Goal: Entertainment & Leisure: Consume media (video, audio)

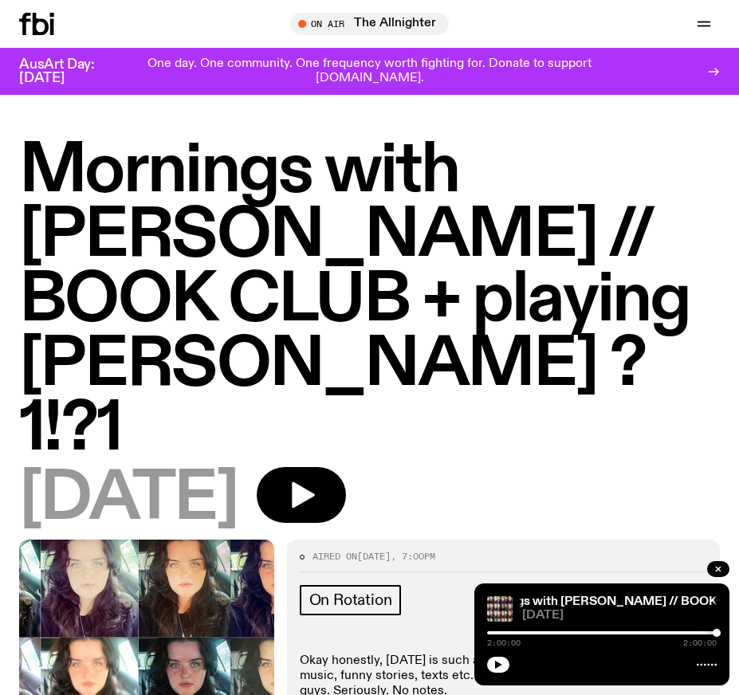
scroll to position [1051, 0]
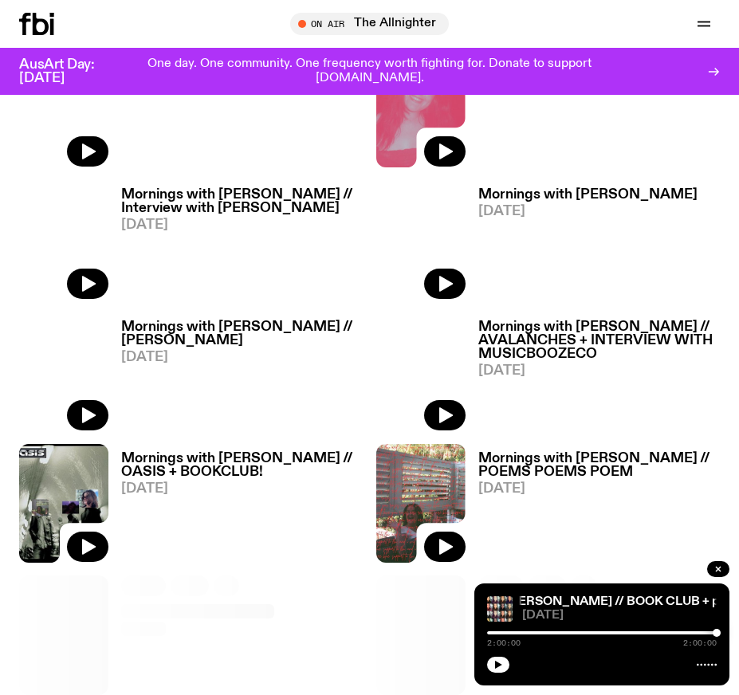
scroll to position [1029, 0]
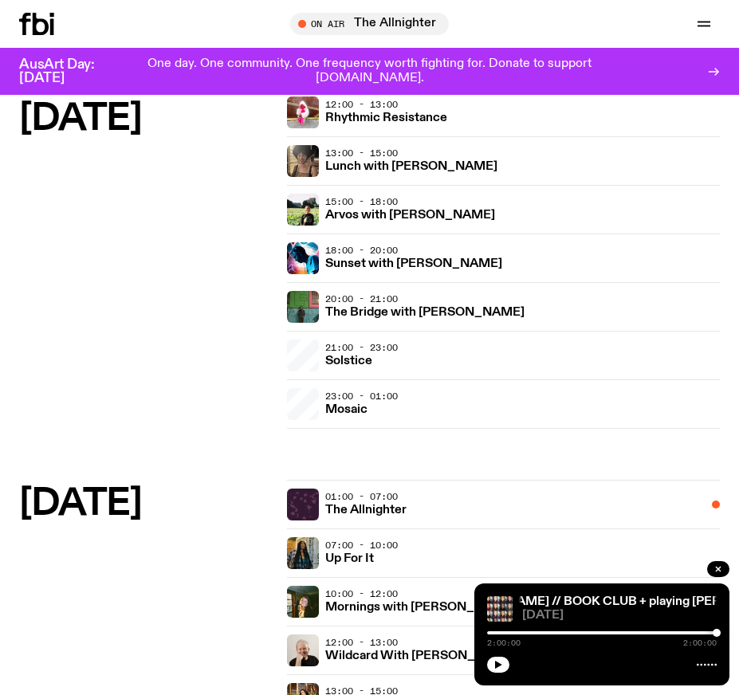
scroll to position [638, 0]
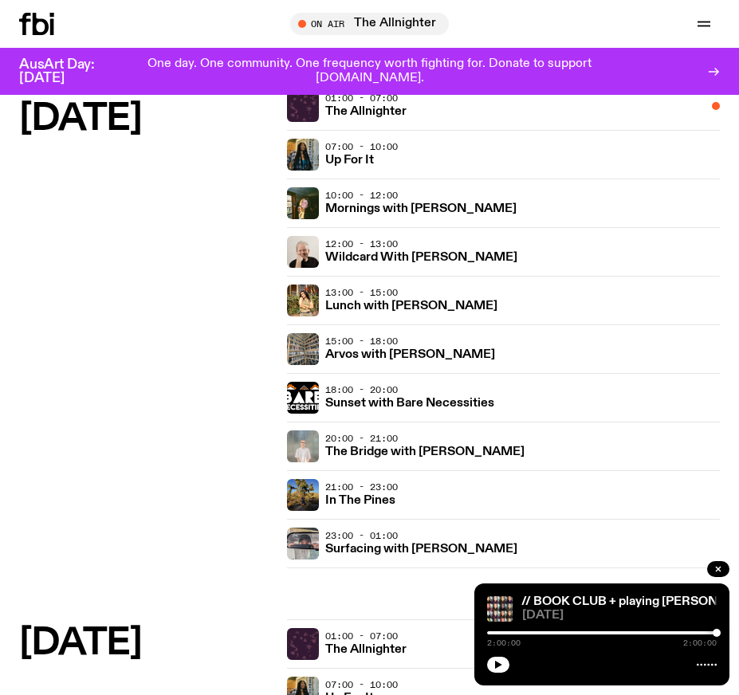
click at [395, 355] on h3 "Arvos with [PERSON_NAME]" at bounding box center [410, 355] width 170 height 12
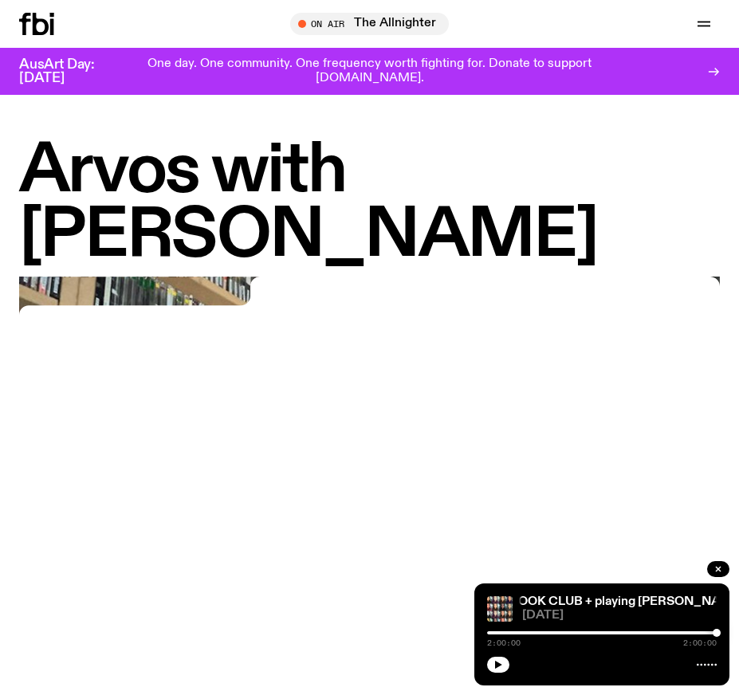
click at [717, 563] on button "button" at bounding box center [718, 569] width 22 height 16
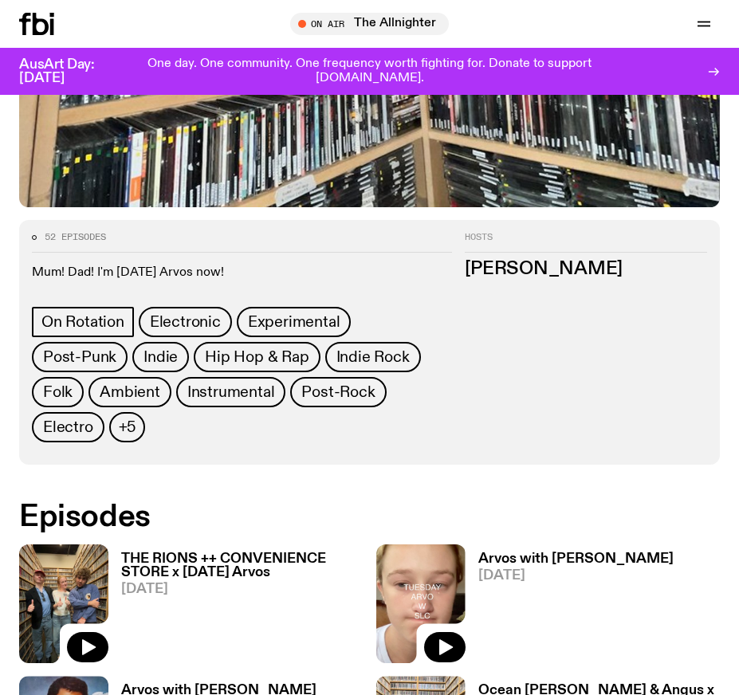
scroll to position [797, 0]
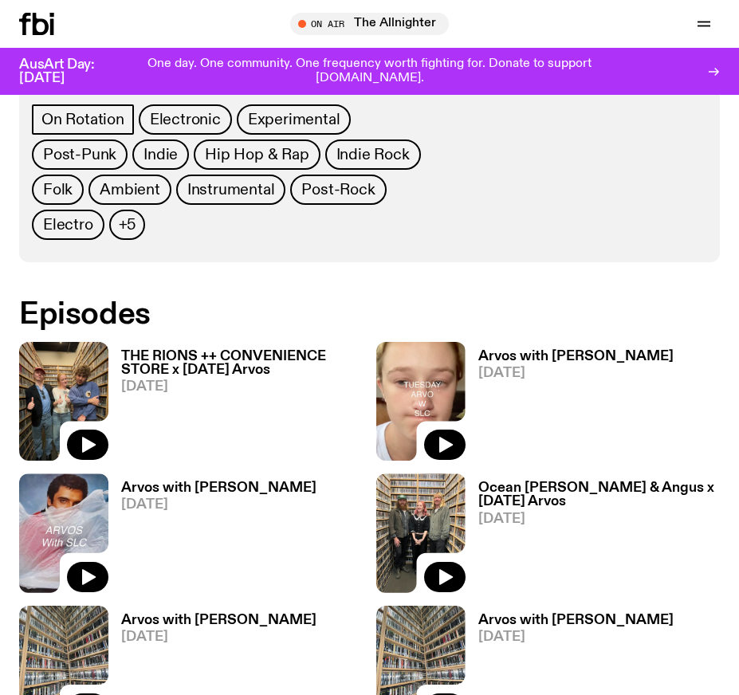
drag, startPoint x: 89, startPoint y: 402, endPoint x: 104, endPoint y: 398, distance: 15.9
click at [92, 435] on icon "button" at bounding box center [87, 444] width 19 height 19
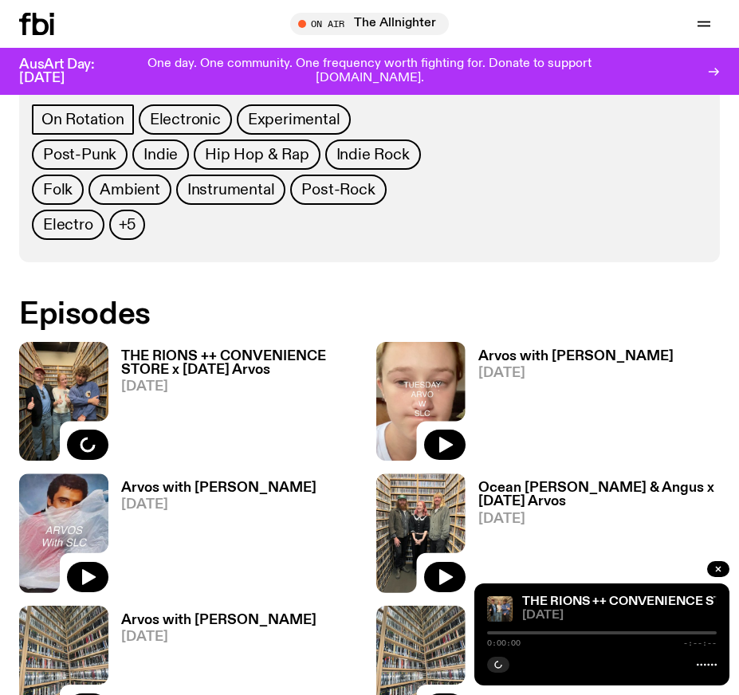
drag, startPoint x: 218, startPoint y: 321, endPoint x: 230, endPoint y: 329, distance: 13.7
click at [220, 350] on h3 "THE RIONS ++ CONVENIENCE STORE x [DATE] Arvos" at bounding box center [242, 363] width 242 height 27
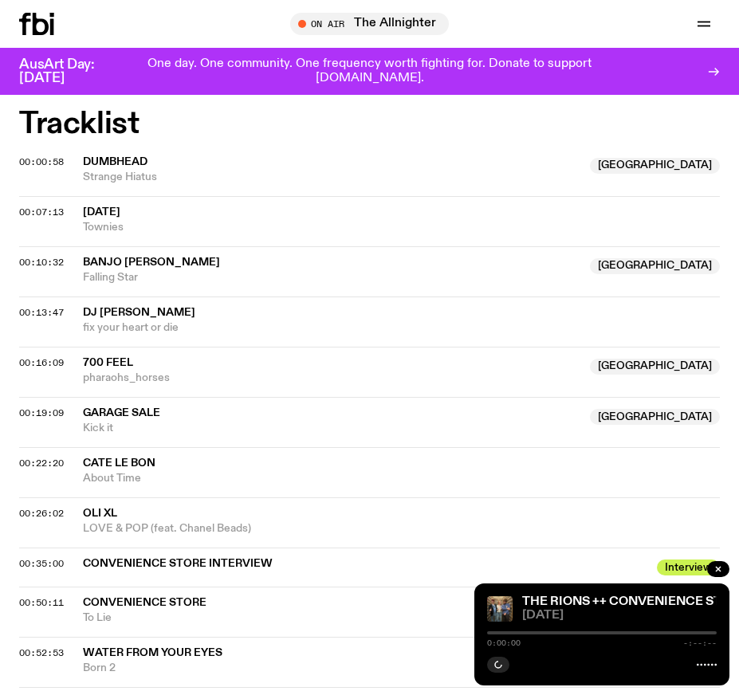
scroll to position [797, 0]
